Goal: Task Accomplishment & Management: Use online tool/utility

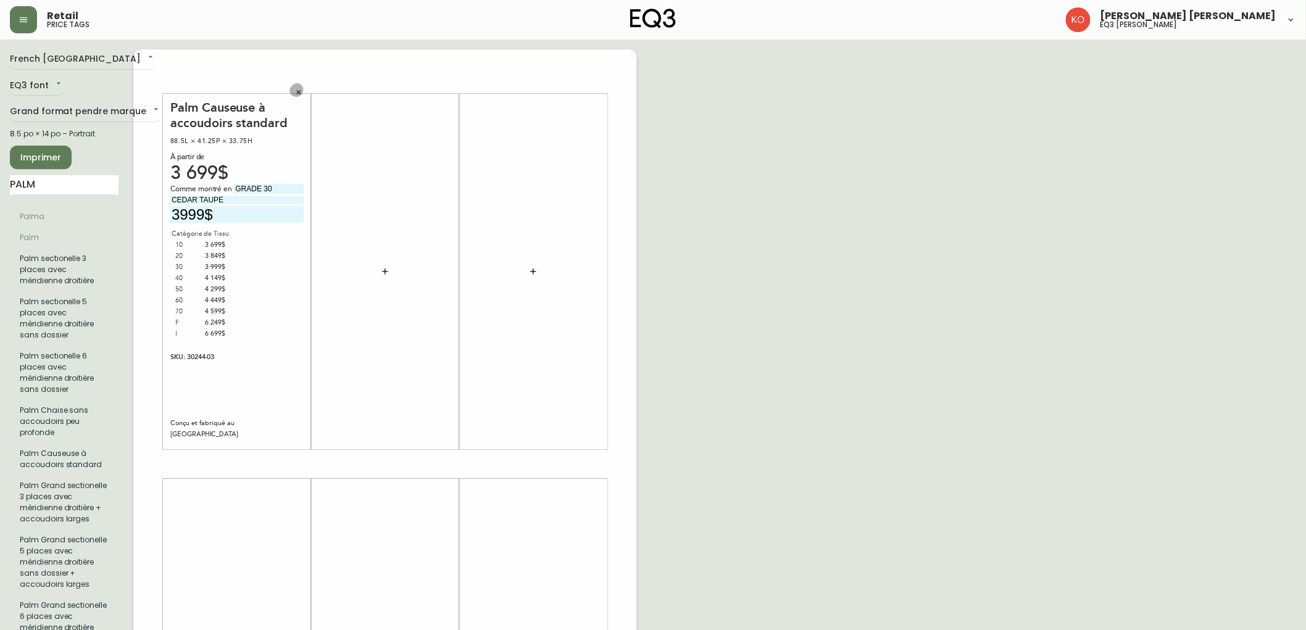
click at [297, 93] on icon "button" at bounding box center [298, 92] width 7 height 7
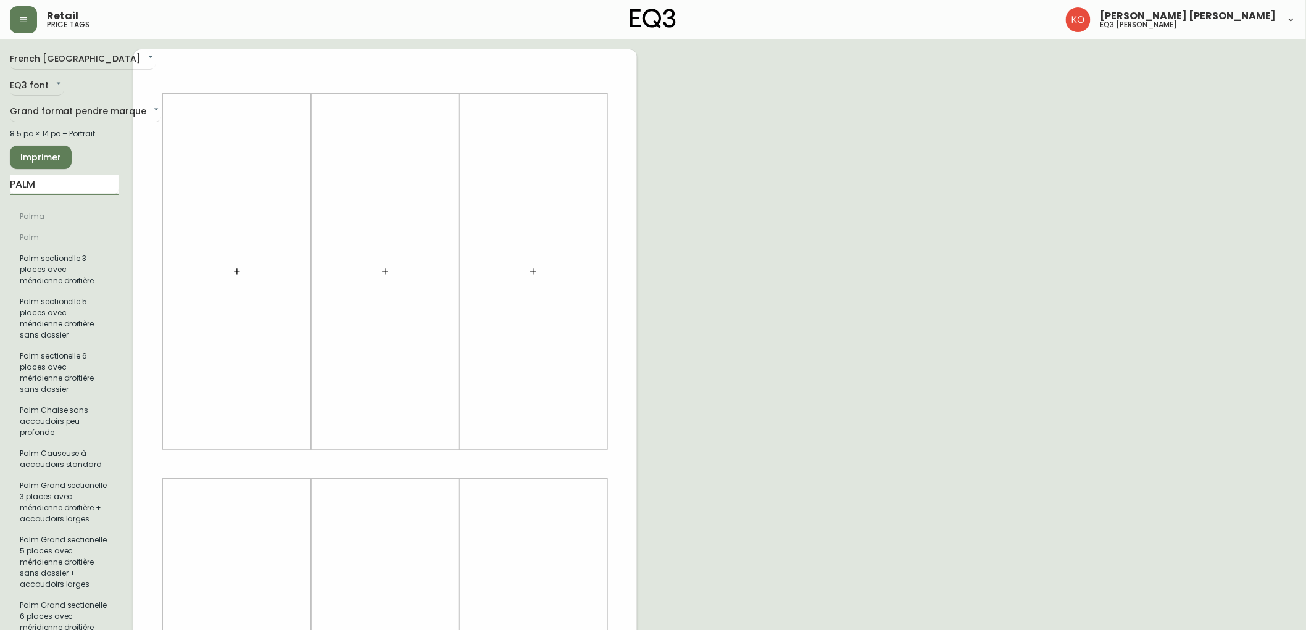
drag, startPoint x: 113, startPoint y: 178, endPoint x: 0, endPoint y: 215, distance: 118.9
click at [0, 215] on main "French Canada fr_CA EQ3 font EQ3 Grand format pendre marque large 8.5 po × 14 p…" at bounding box center [653, 460] width 1306 height 840
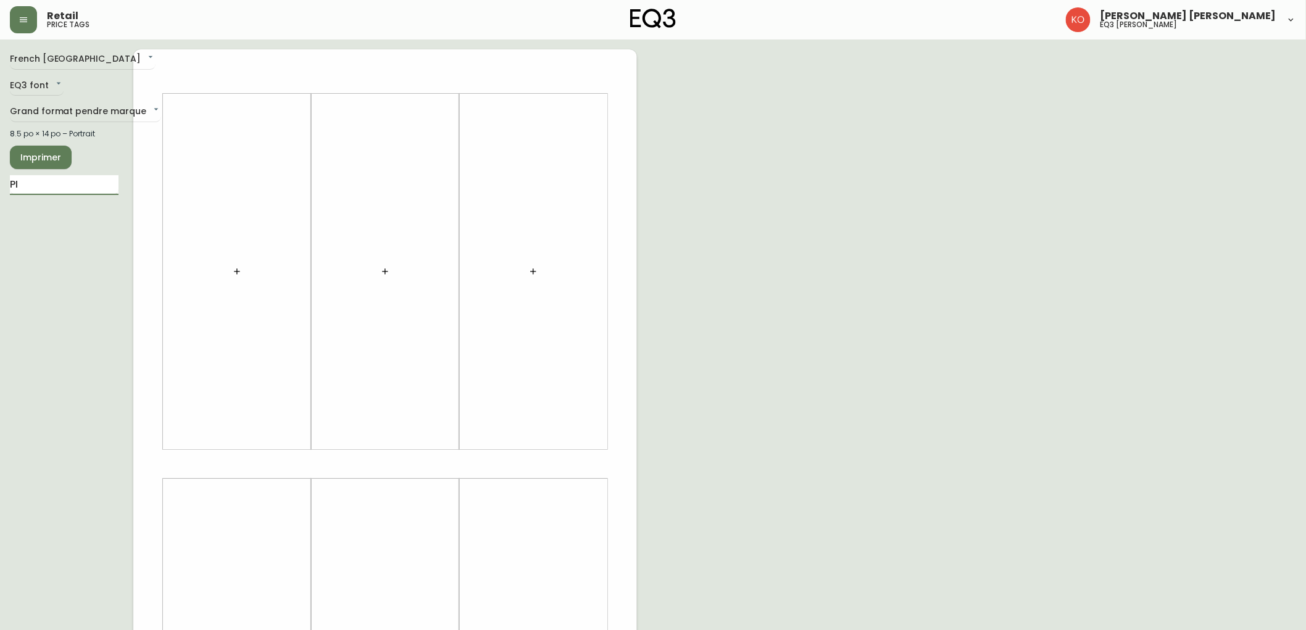
type input "PI"
click at [225, 259] on button "button" at bounding box center [237, 271] width 25 height 25
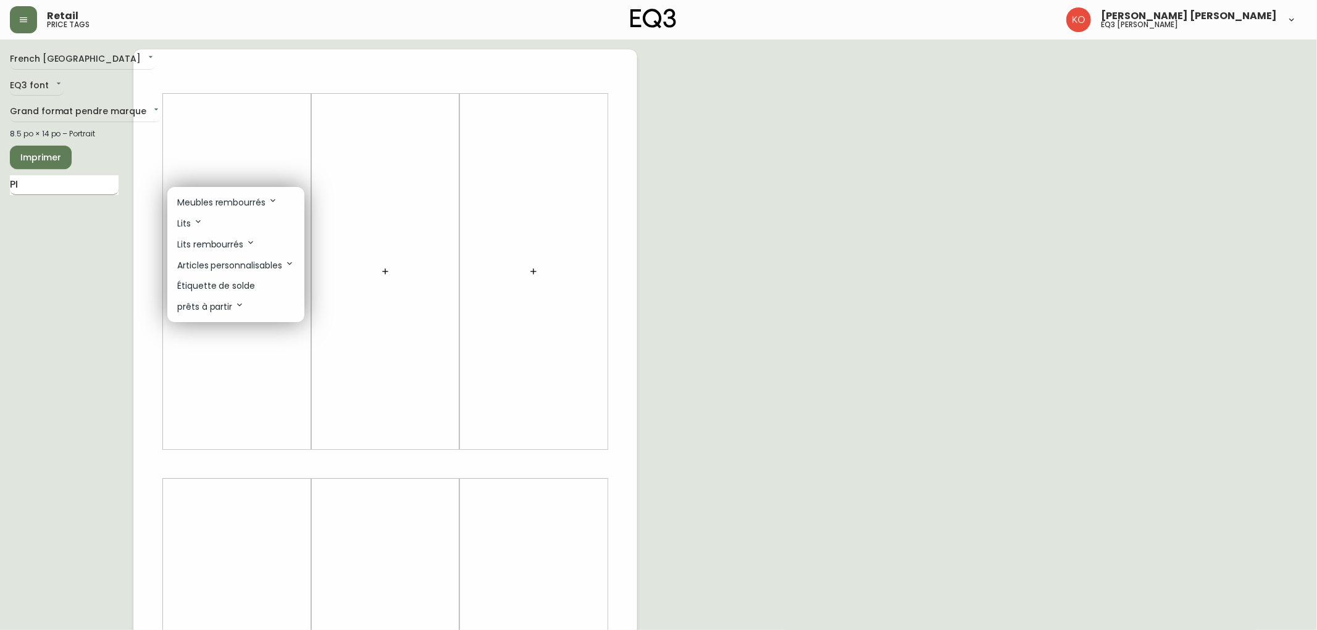
click at [62, 181] on div at bounding box center [658, 315] width 1317 height 630
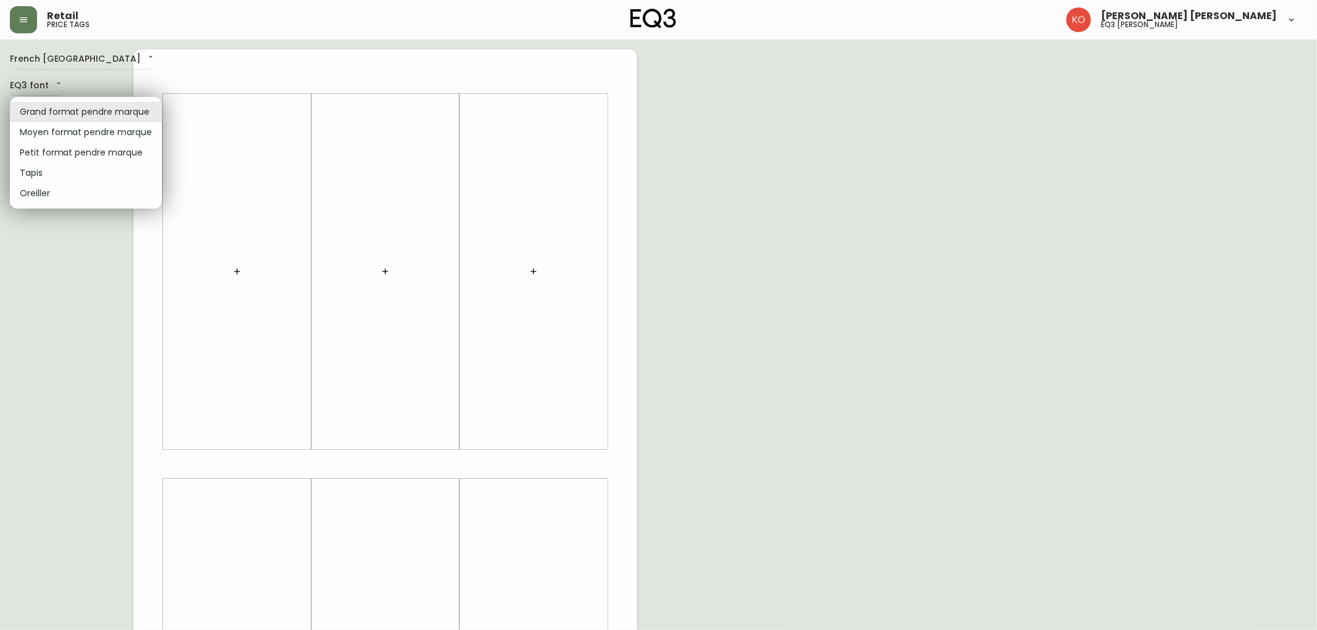
click at [101, 112] on body "Retail price tags [PERSON_NAME] [PERSON_NAME] eq3 [PERSON_NAME] French [GEOGRAP…" at bounding box center [658, 439] width 1317 height 879
click at [72, 128] on li "Moyen format pendre marque" at bounding box center [86, 132] width 152 height 20
type input "medium"
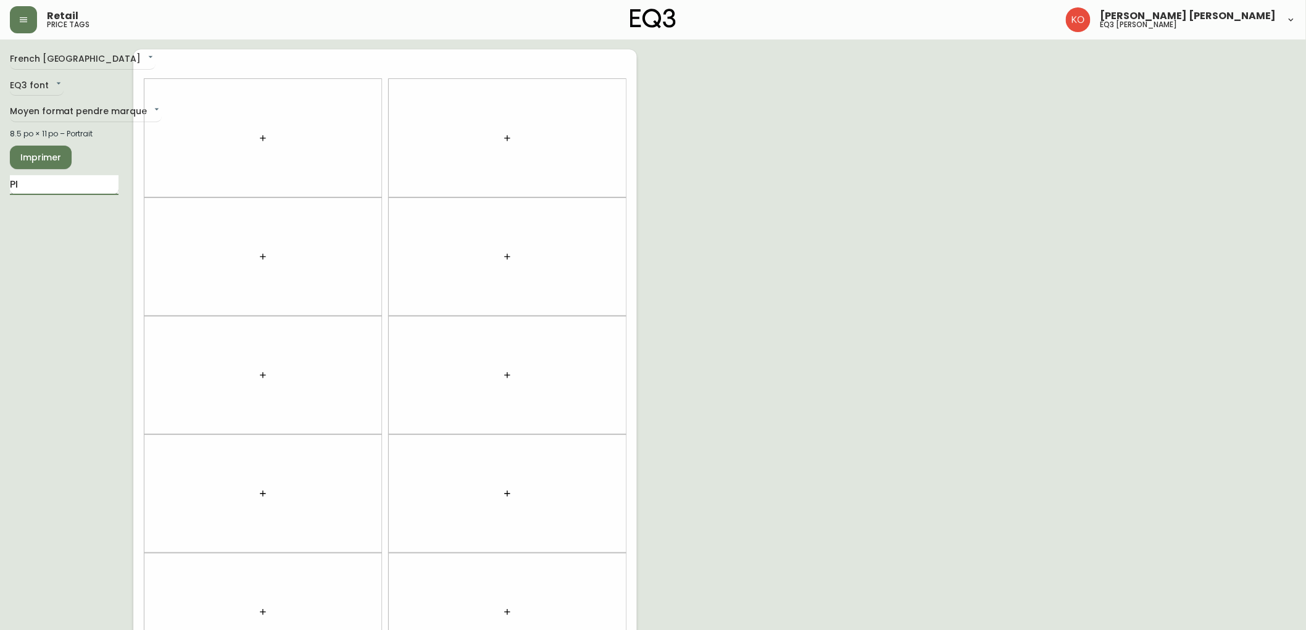
click at [35, 190] on input "PI" at bounding box center [64, 185] width 109 height 20
click at [35, 188] on input "PI" at bounding box center [64, 185] width 109 height 20
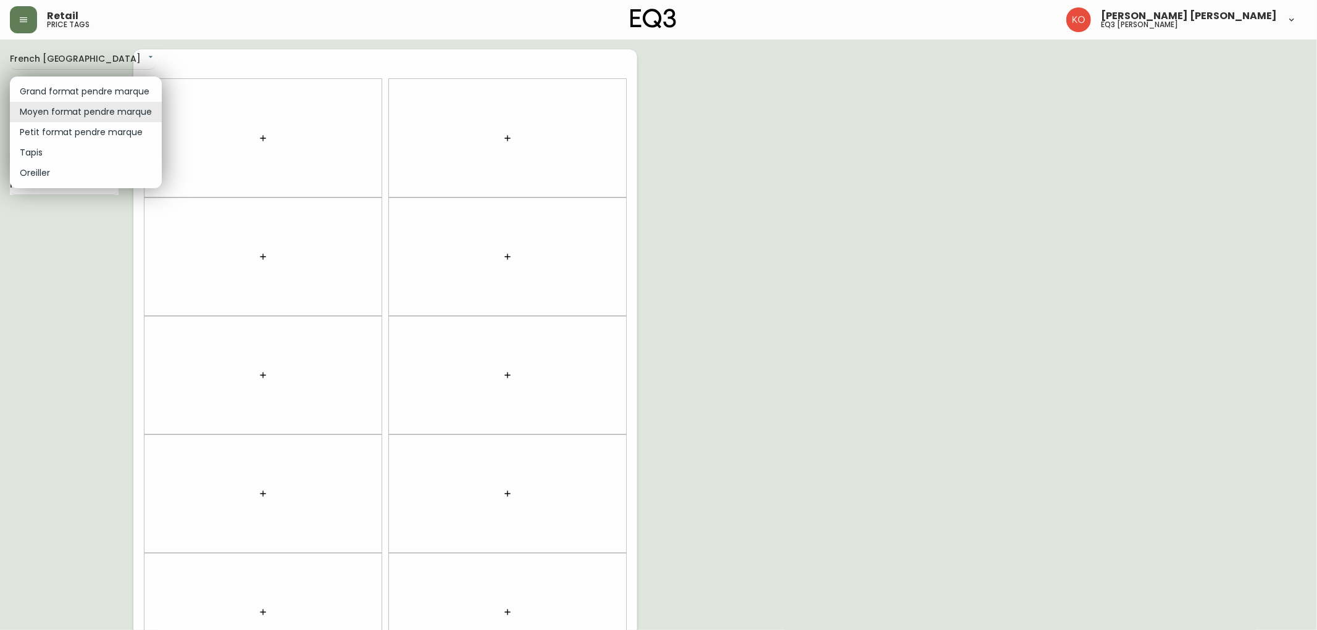
click at [96, 116] on body "Retail price tags [PERSON_NAME] [PERSON_NAME] eq3 laval - [PERSON_NAME] French …" at bounding box center [658, 350] width 1317 height 701
click at [114, 140] on li "Petit format pendre marque" at bounding box center [86, 132] width 152 height 20
type input "small"
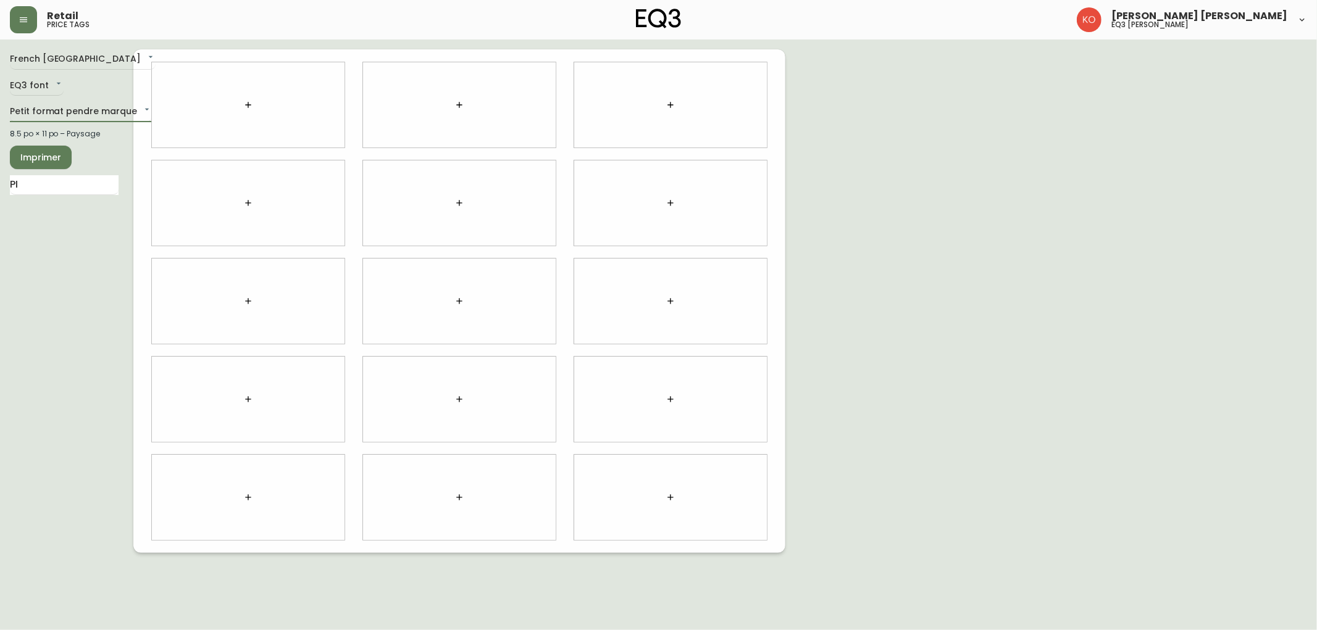
click at [90, 171] on div "French Canada fr_CA EQ3 font EQ3 Petit format pendre marque small 8.5 po × 11 p…" at bounding box center [71, 301] width 123 height 504
click at [83, 181] on input "PI" at bounding box center [64, 185] width 109 height 20
drag, startPoint x: 86, startPoint y: 181, endPoint x: 79, endPoint y: 185, distance: 8.6
click at [78, 184] on input "PI" at bounding box center [64, 185] width 109 height 20
type input "P"
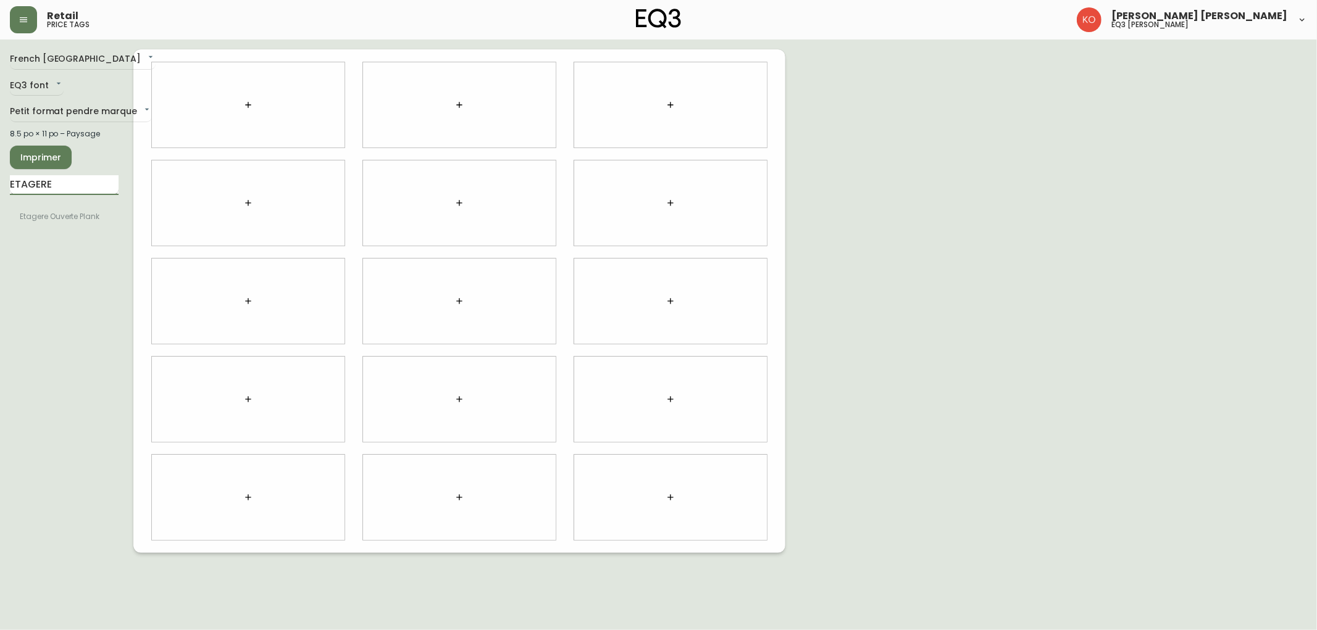
type input "ETAGERE"
click at [77, 190] on input "ETAGERE" at bounding box center [64, 185] width 109 height 20
click at [93, 109] on body "Retail price tags [PERSON_NAME] [PERSON_NAME] eq3 laval - [PERSON_NAME] French …" at bounding box center [658, 276] width 1317 height 553
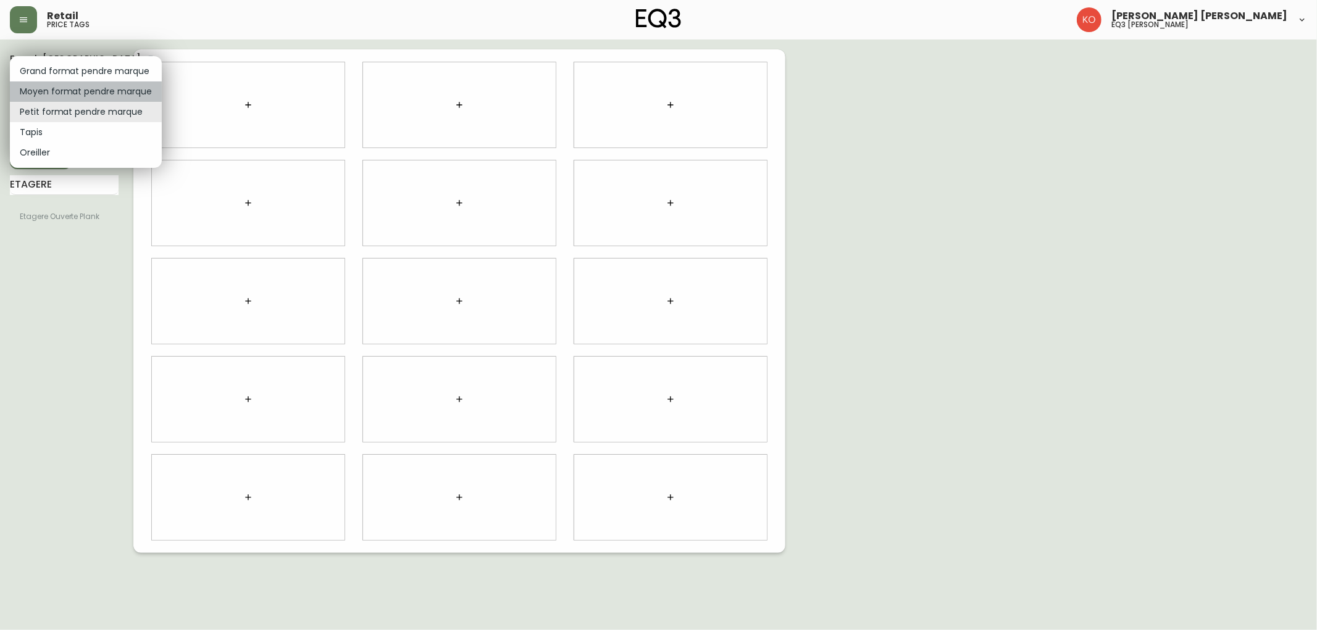
click at [96, 85] on li "Moyen format pendre marque" at bounding box center [86, 91] width 152 height 20
type input "medium"
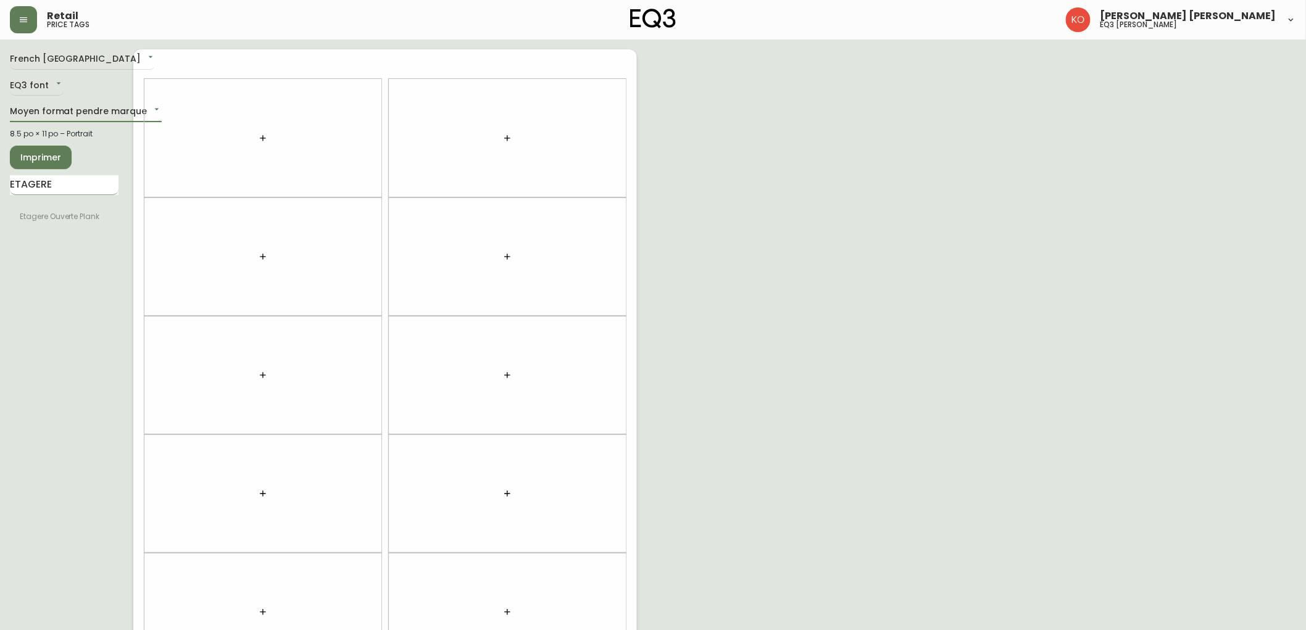
click at [90, 194] on input "ETAGERE" at bounding box center [64, 185] width 109 height 20
click at [65, 88] on div "EQ3 font EQ3" at bounding box center [64, 86] width 109 height 20
click at [69, 105] on body "Retail price tags [PERSON_NAME] [PERSON_NAME] eq3 laval - [PERSON_NAME] French …" at bounding box center [658, 350] width 1317 height 701
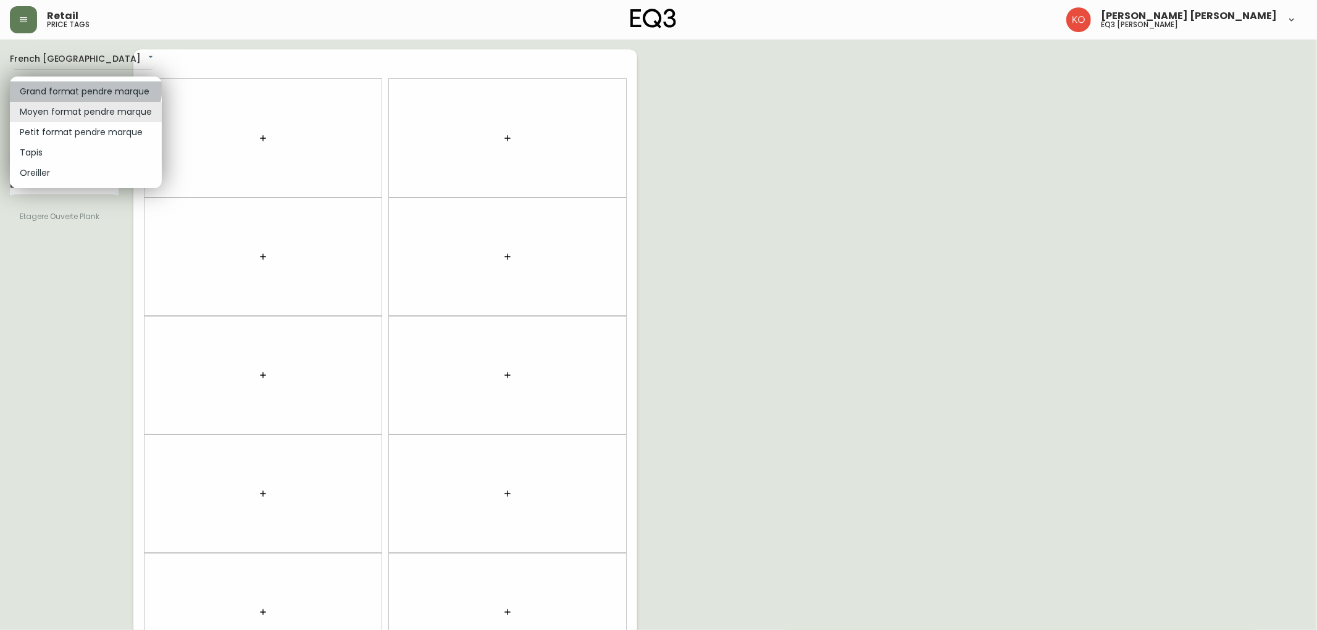
click at [79, 85] on li "Grand format pendre marque" at bounding box center [86, 91] width 152 height 20
type input "large"
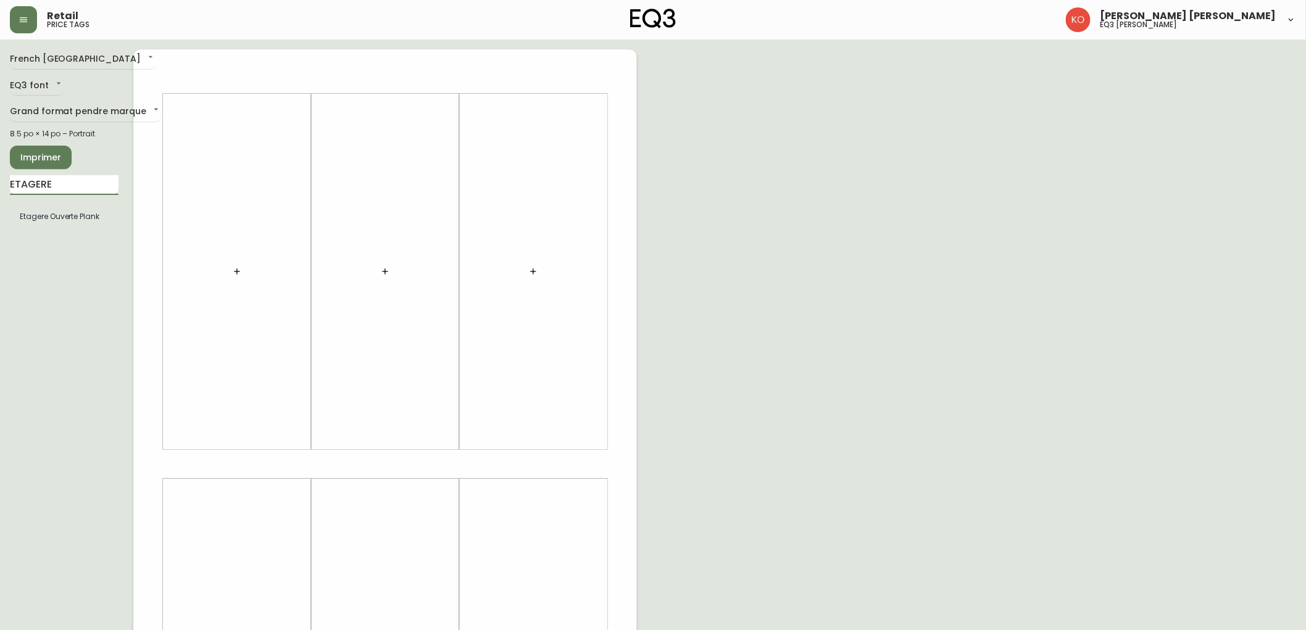
click at [63, 186] on input "ETAGERE" at bounding box center [64, 185] width 109 height 20
click at [225, 259] on button "button" at bounding box center [237, 271] width 25 height 25
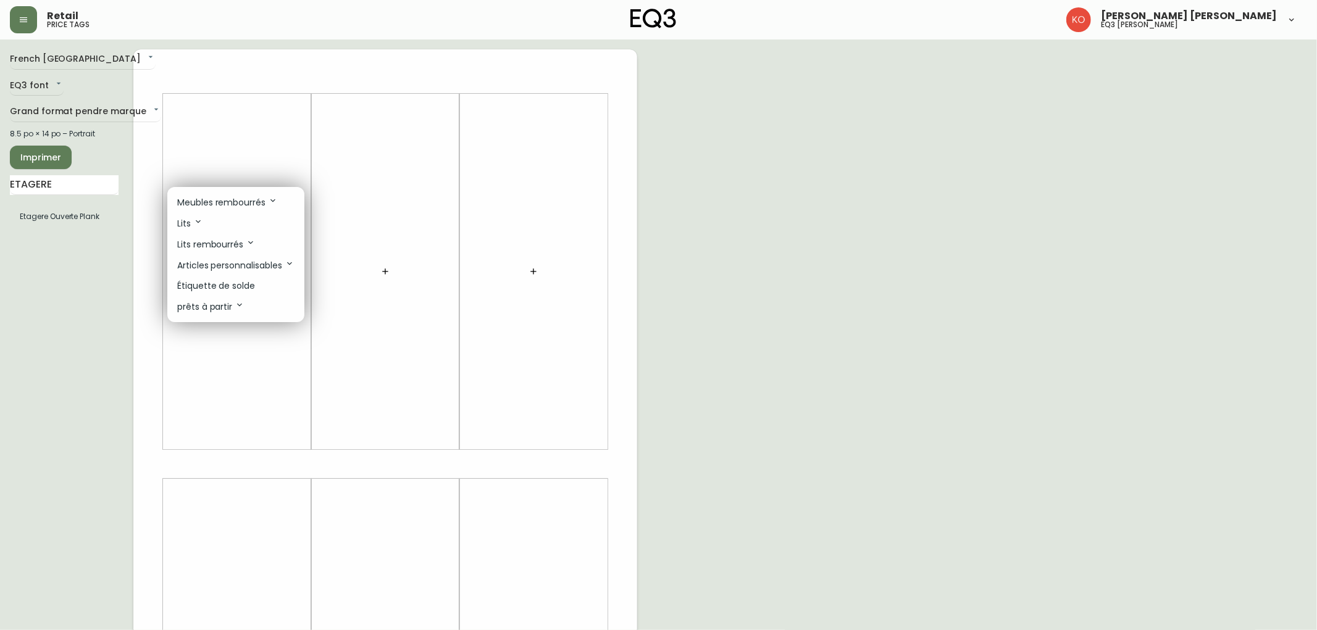
click at [145, 249] on div at bounding box center [658, 315] width 1317 height 630
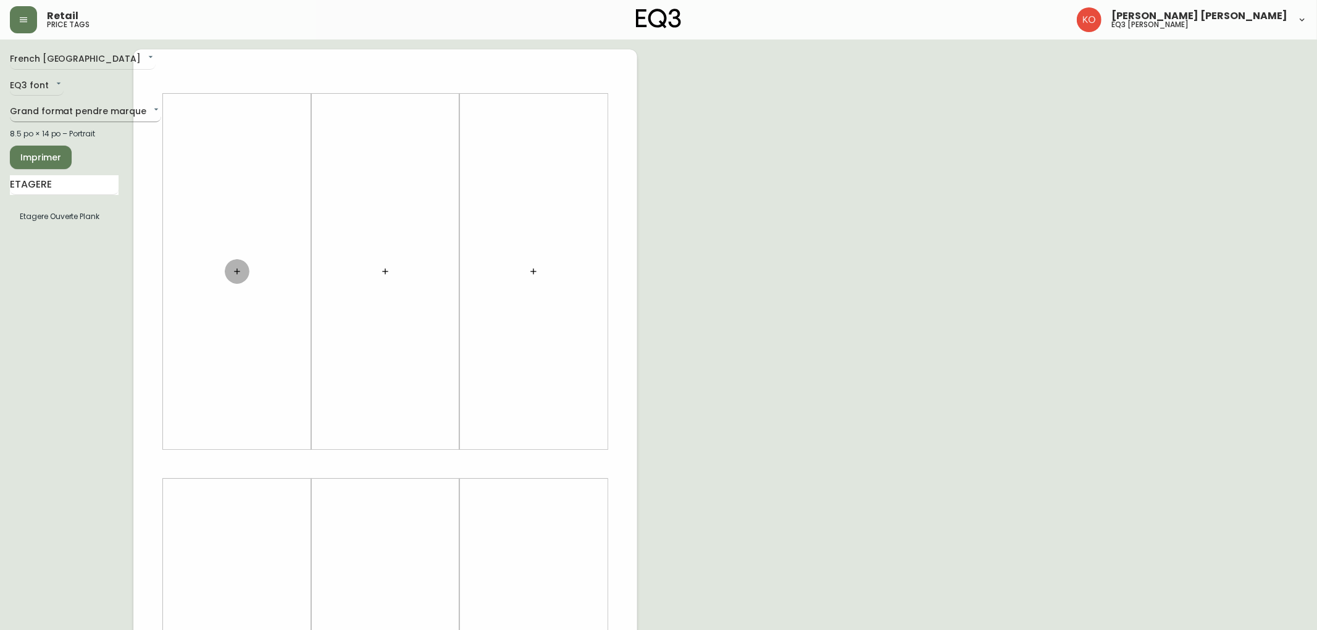
click at [125, 106] on body "Retail price tags [PERSON_NAME] [PERSON_NAME] eq3 [PERSON_NAME] French [GEOGRAP…" at bounding box center [658, 439] width 1317 height 879
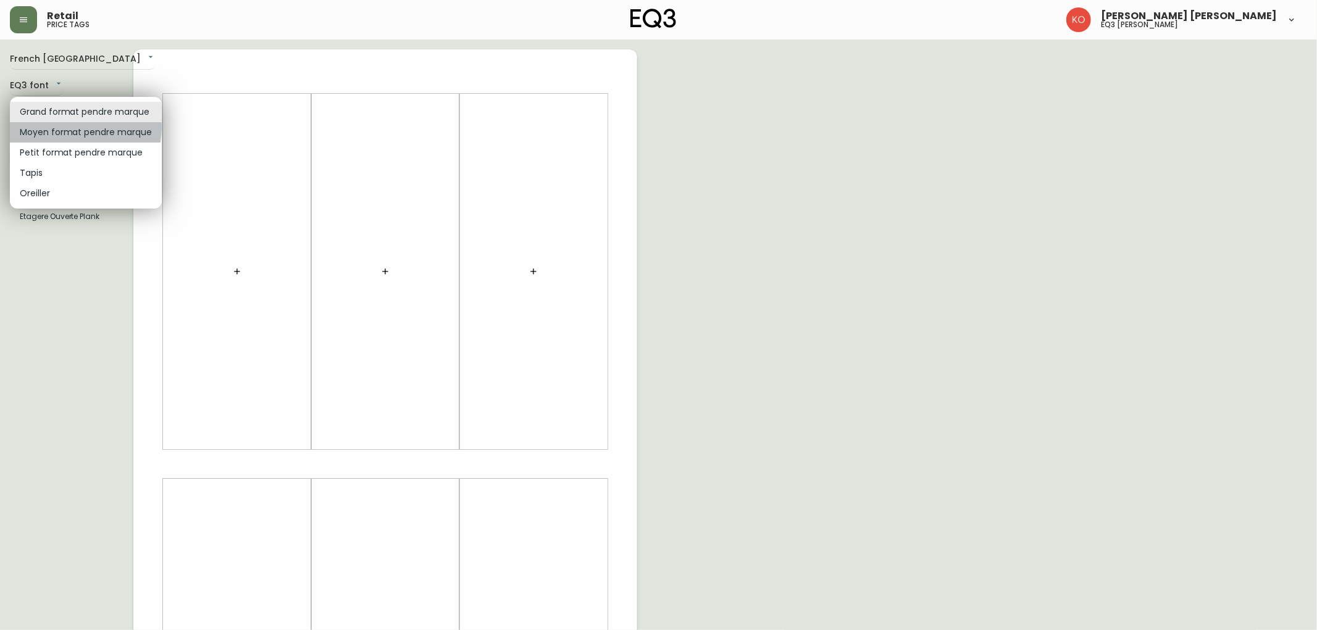
click at [81, 128] on li "Moyen format pendre marque" at bounding box center [86, 132] width 152 height 20
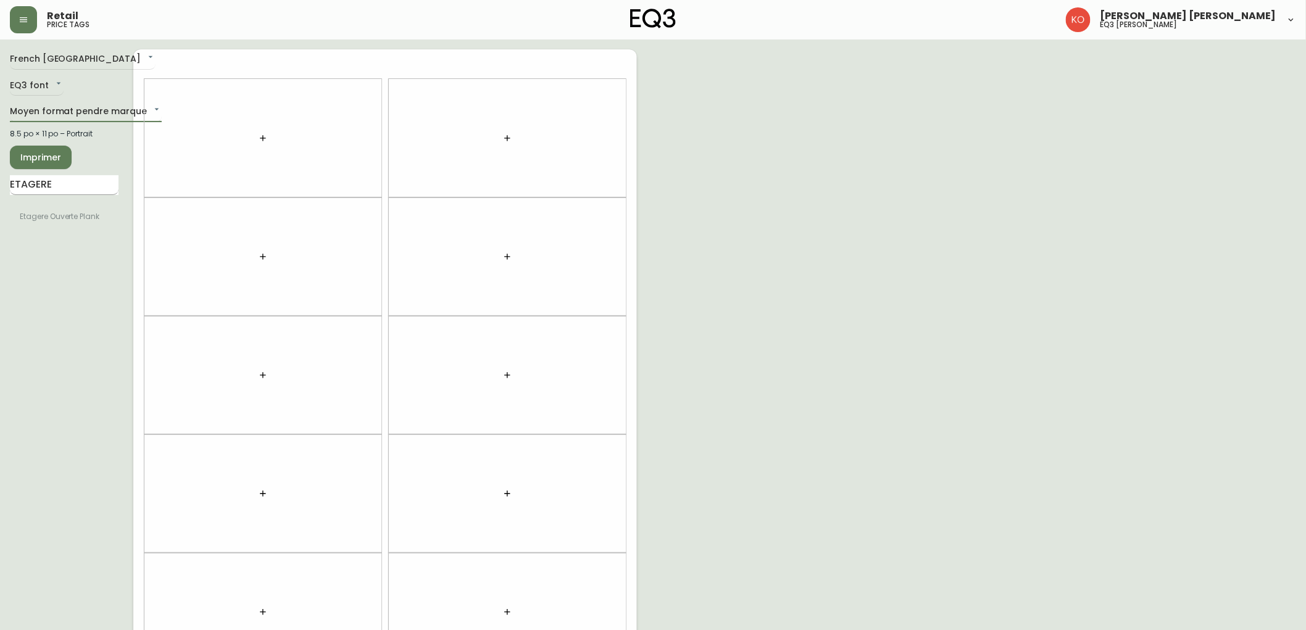
click at [64, 185] on input "ETAGERE" at bounding box center [64, 185] width 109 height 20
click at [262, 140] on icon "button" at bounding box center [263, 138] width 10 height 10
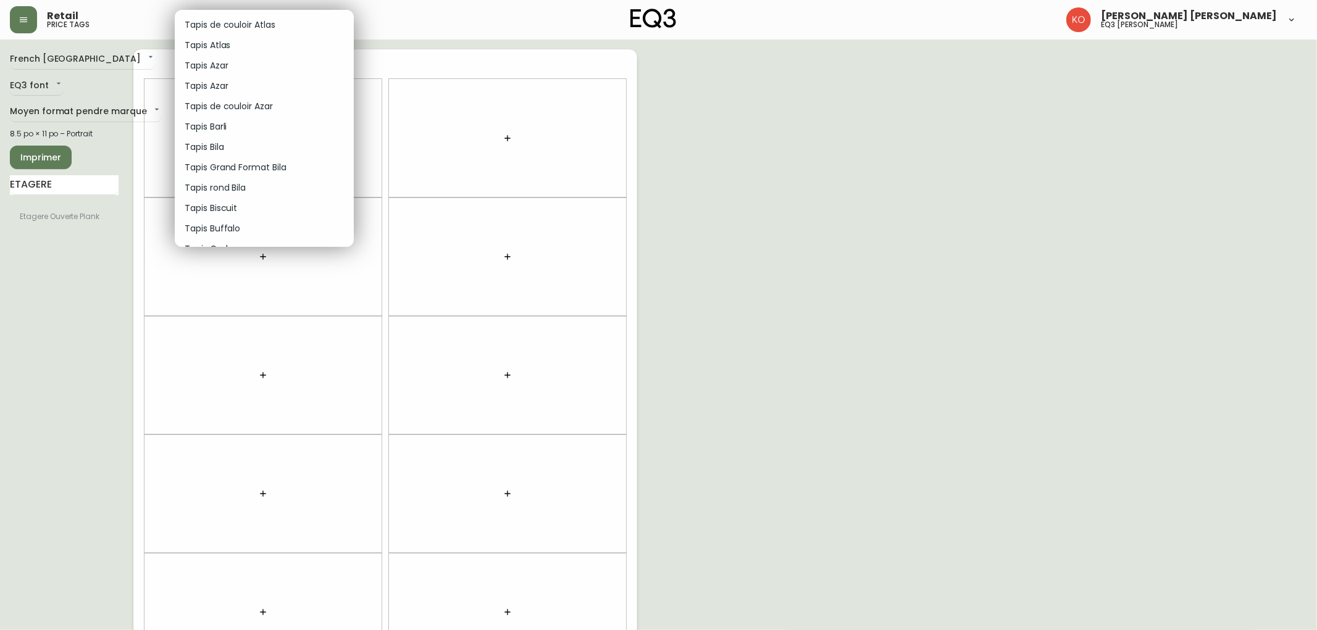
click at [109, 115] on div at bounding box center [658, 315] width 1317 height 630
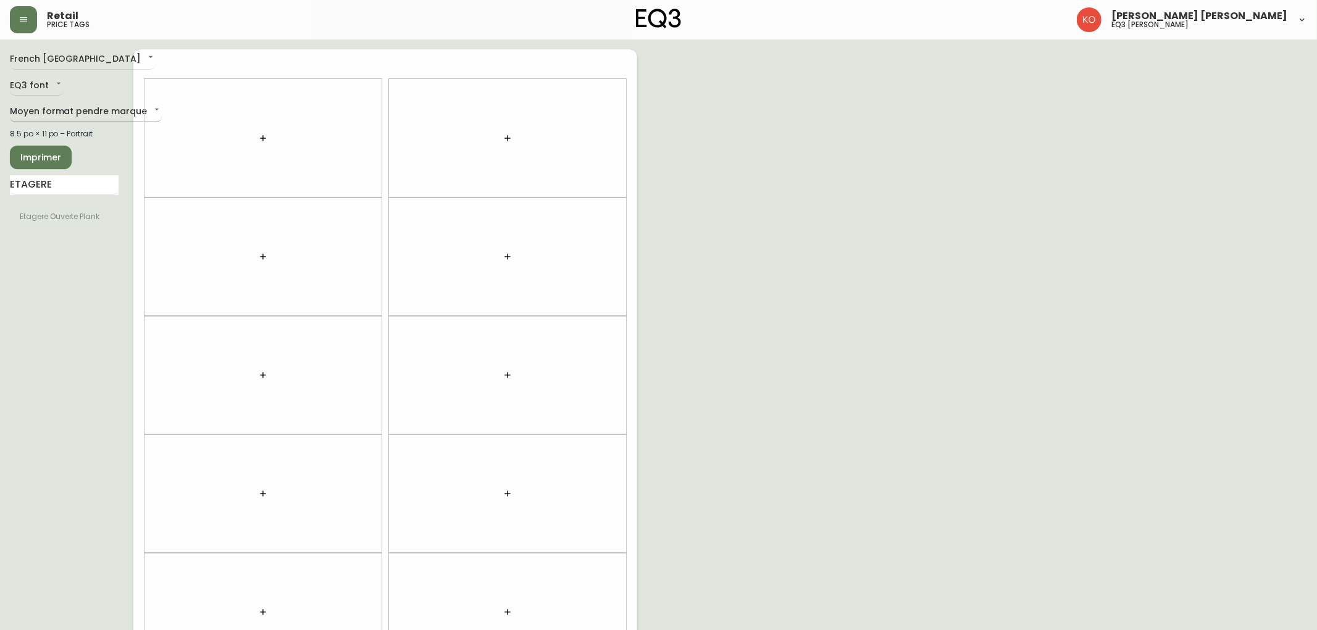
click at [122, 113] on body "Retail price tags [PERSON_NAME] [PERSON_NAME] eq3 laval - [PERSON_NAME] French …" at bounding box center [658, 350] width 1317 height 701
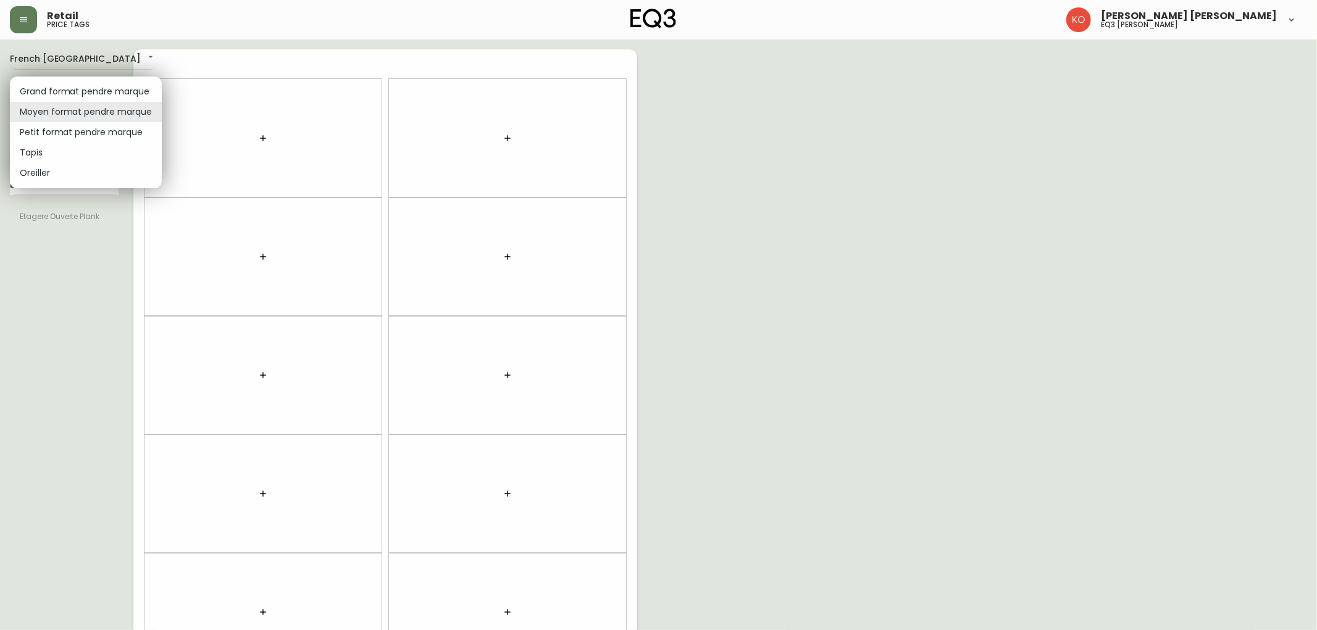
click at [140, 54] on div at bounding box center [658, 315] width 1317 height 630
click at [120, 103] on body "Retail price tags [PERSON_NAME] [PERSON_NAME] eq3 laval - [PERSON_NAME] French …" at bounding box center [658, 350] width 1317 height 701
click at [106, 131] on li "Petit format pendre marque" at bounding box center [86, 132] width 152 height 20
type input "small"
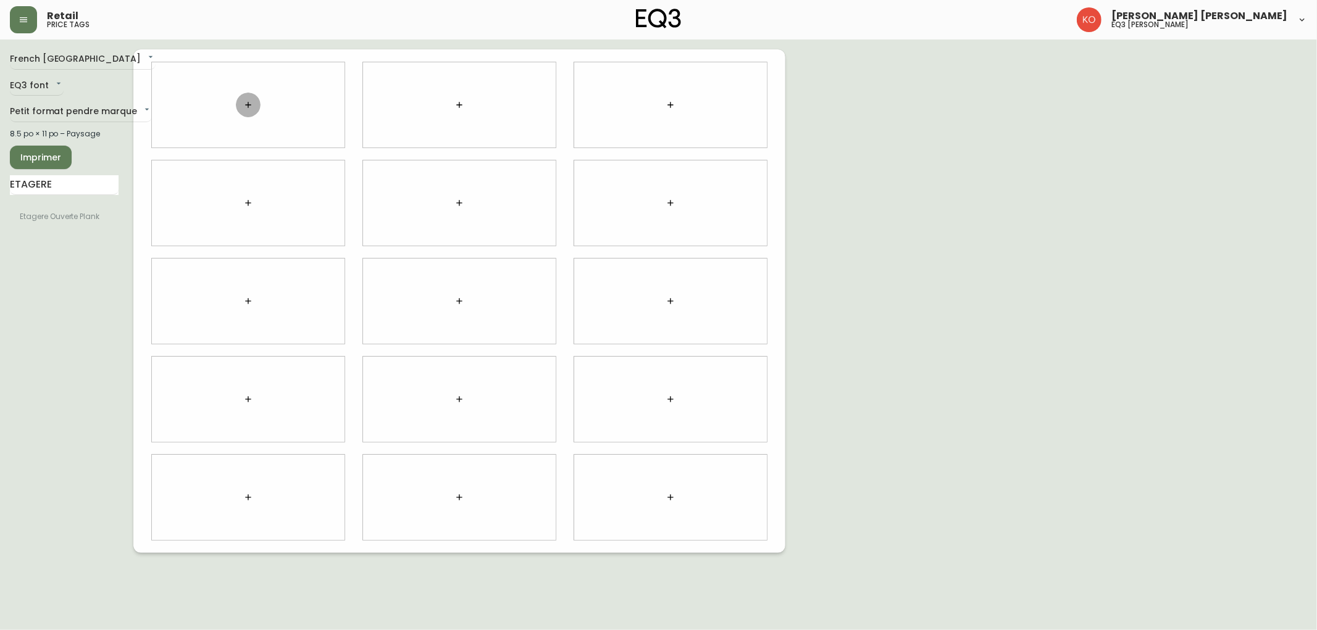
click at [246, 107] on icon "button" at bounding box center [248, 105] width 10 height 10
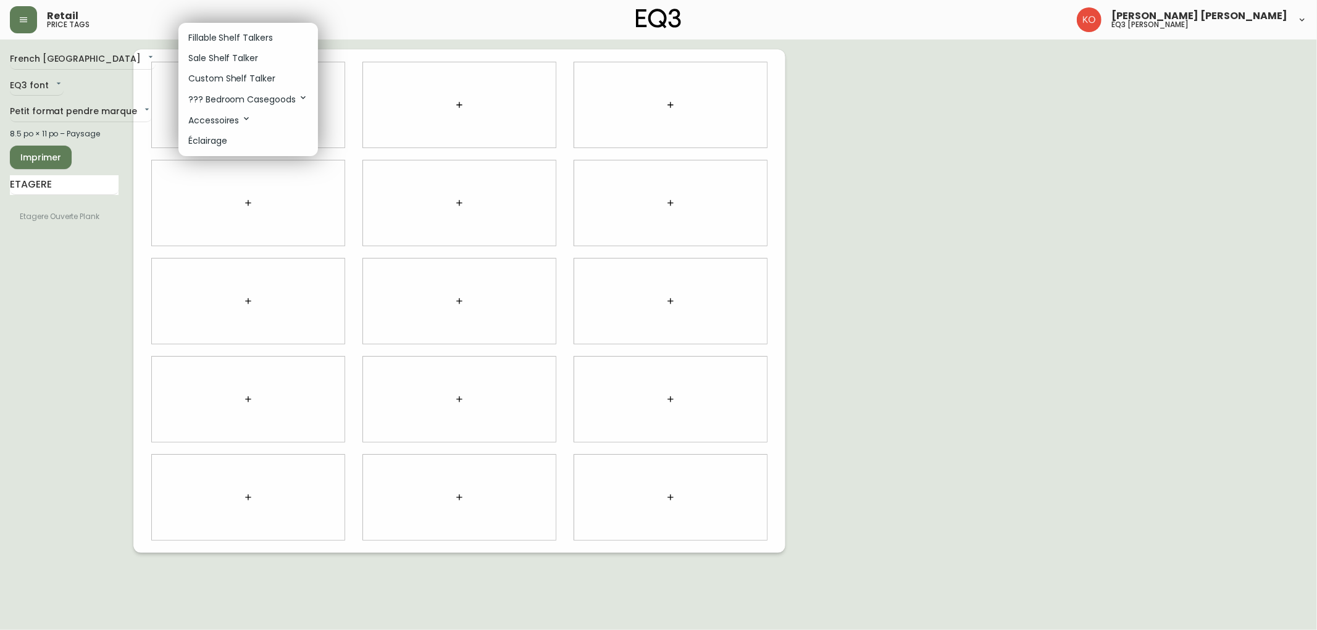
click at [253, 95] on p "??? Bedroom Casegoods" at bounding box center [248, 100] width 120 height 14
